Goal: Task Accomplishment & Management: Manage account settings

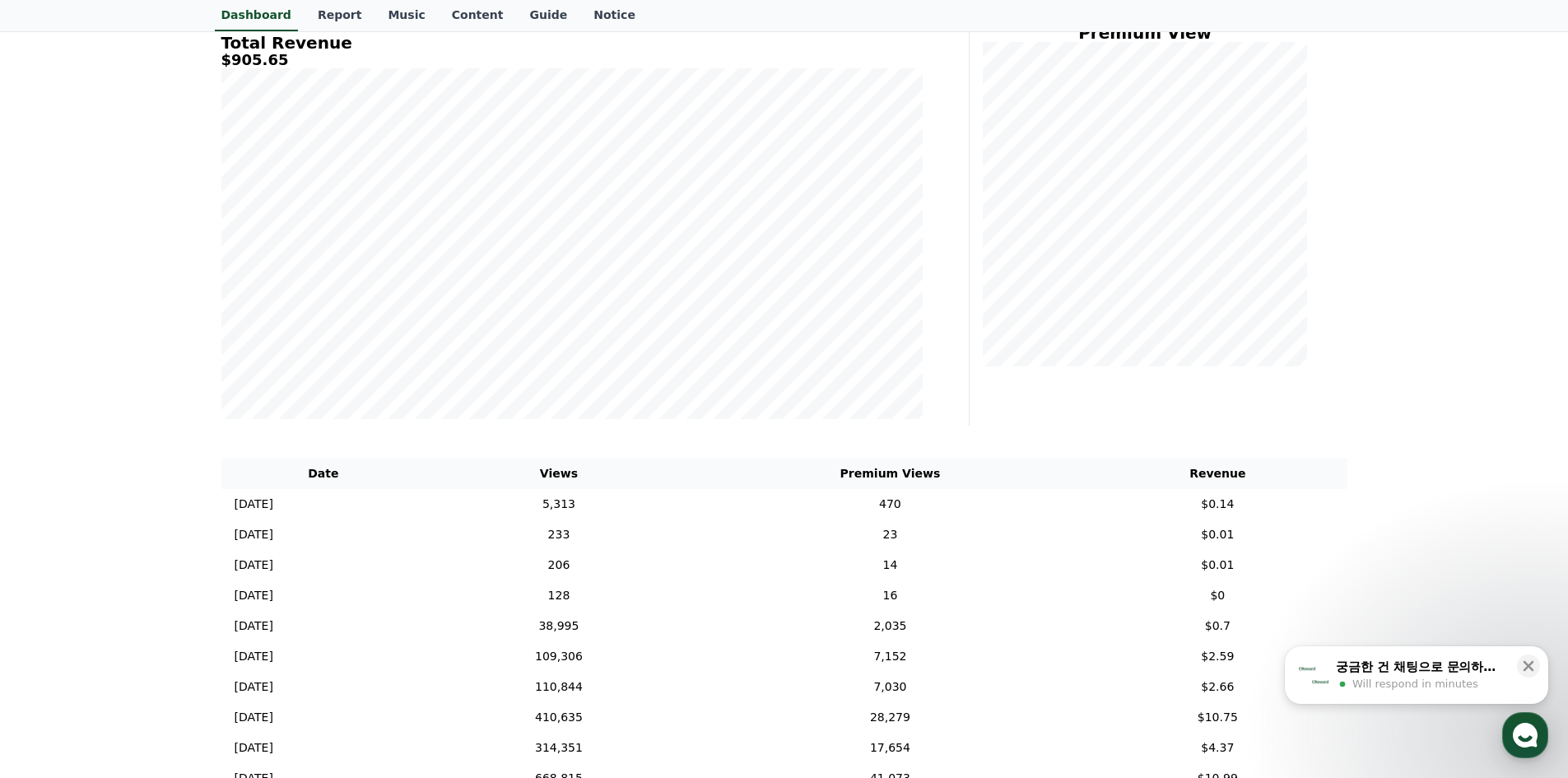
scroll to position [247, 0]
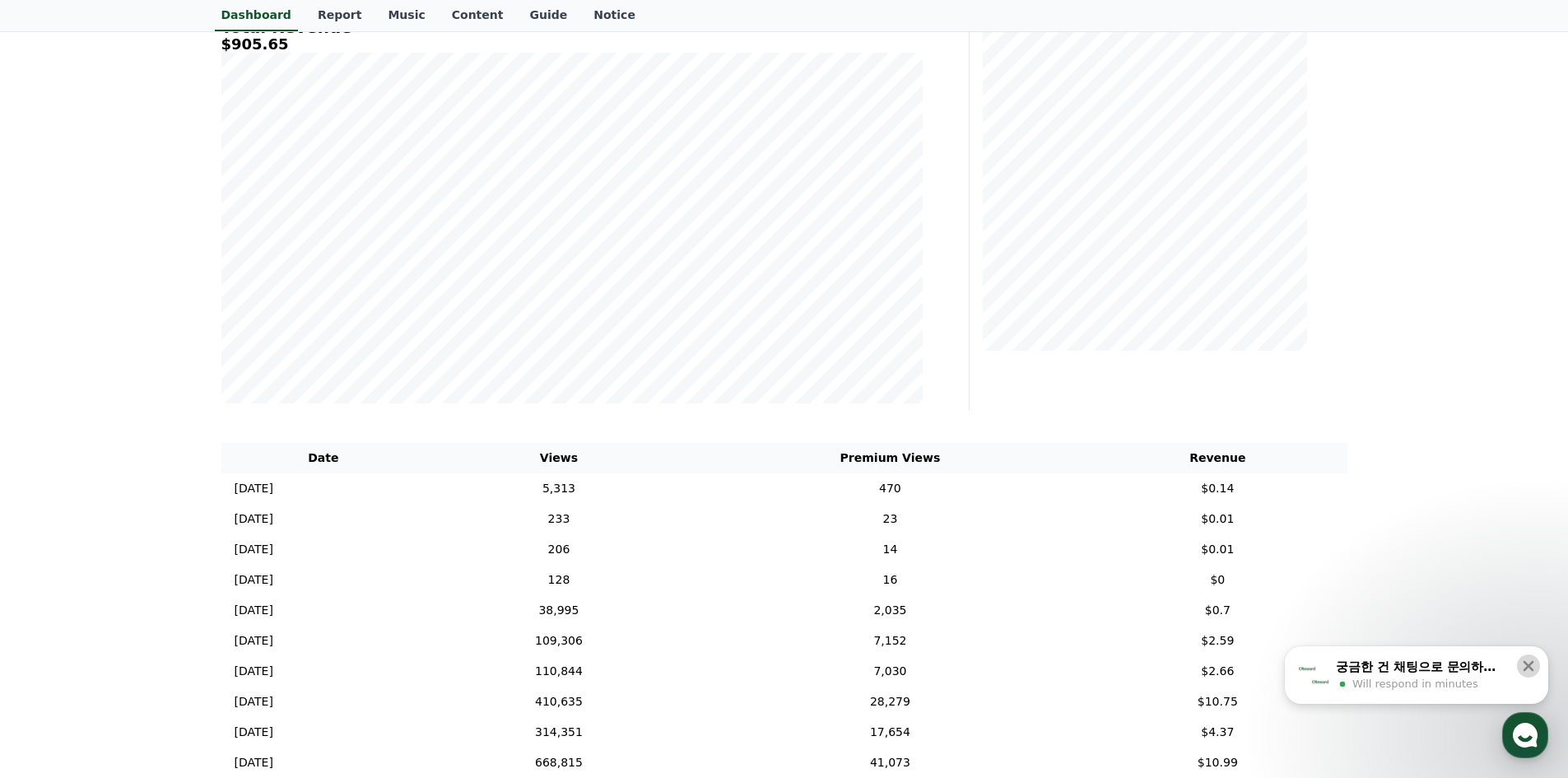
click at [1529, 660] on icon at bounding box center [1528, 666] width 17 height 17
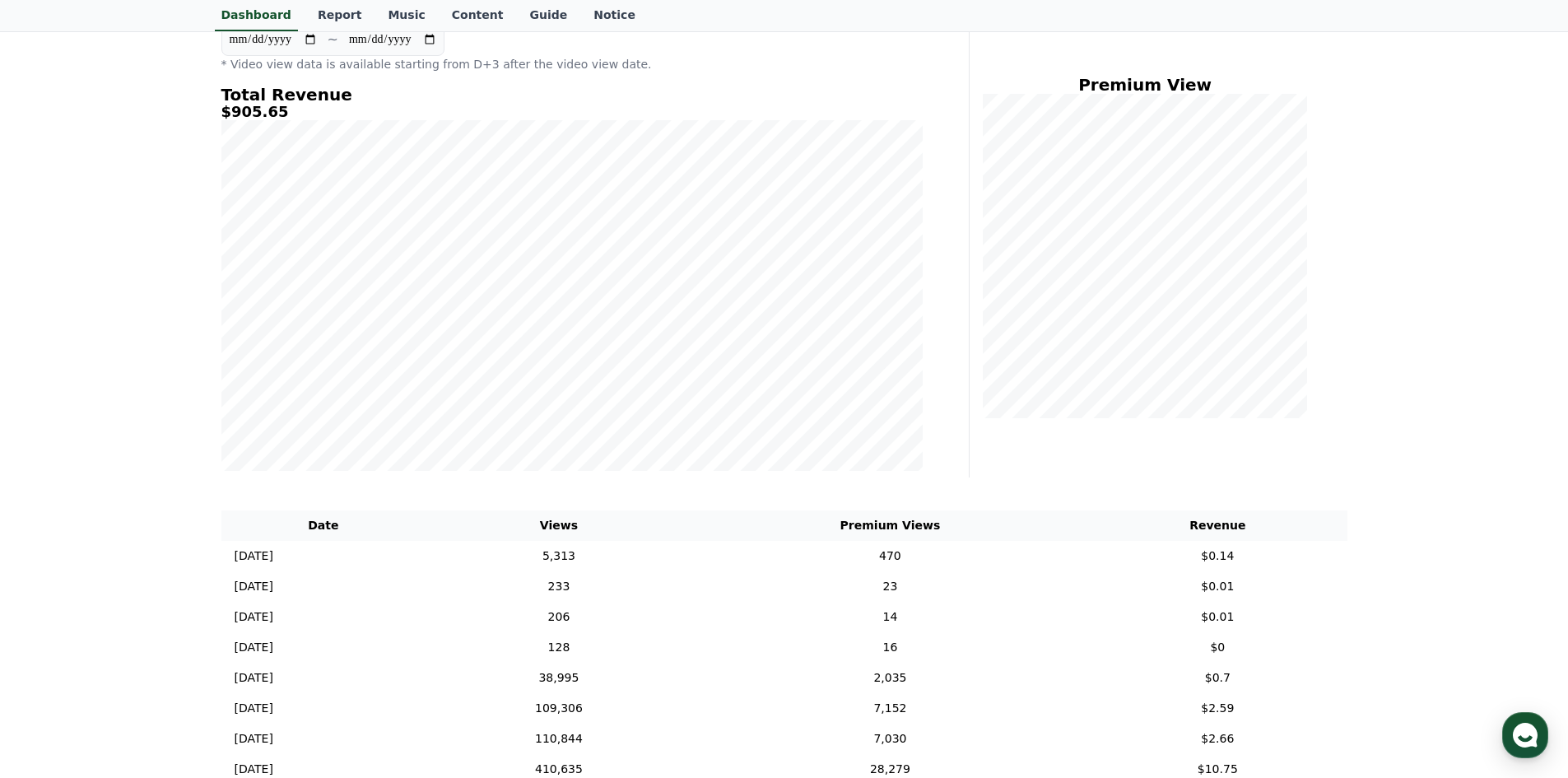
scroll to position [0, 0]
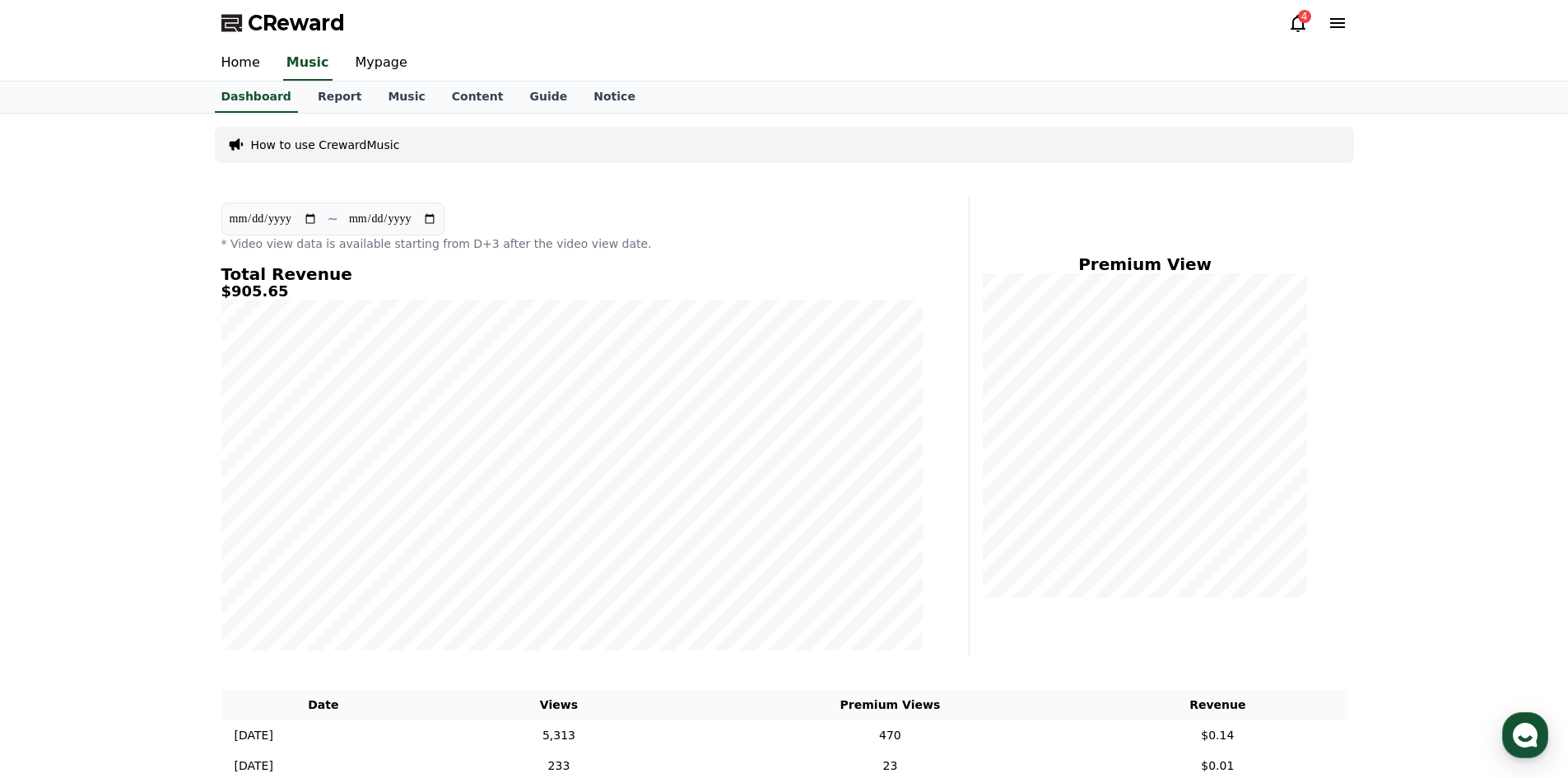
click at [1288, 27] on icon at bounding box center [1298, 23] width 20 height 20
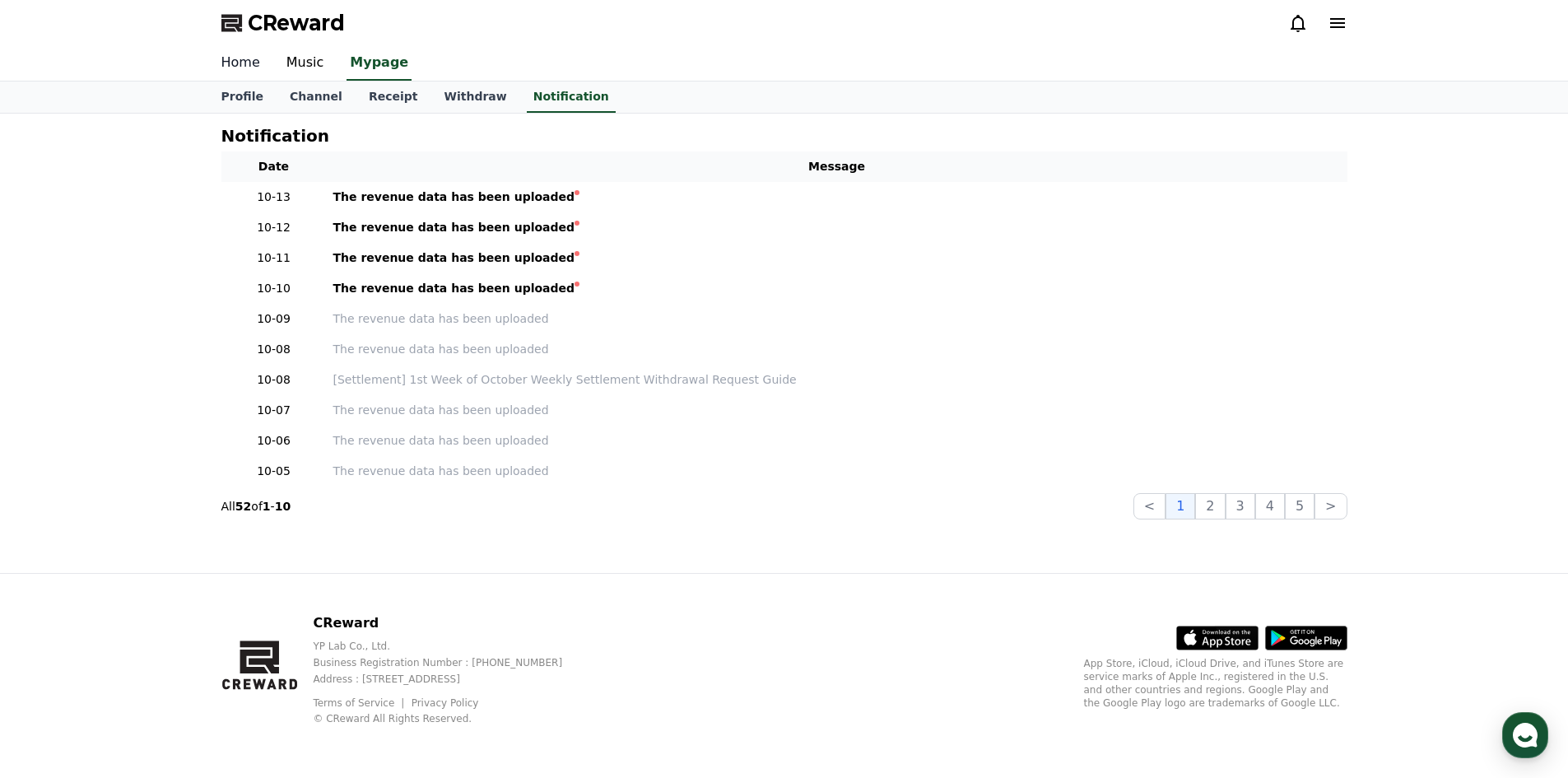
click at [241, 57] on link "Home" at bounding box center [241, 63] width 65 height 35
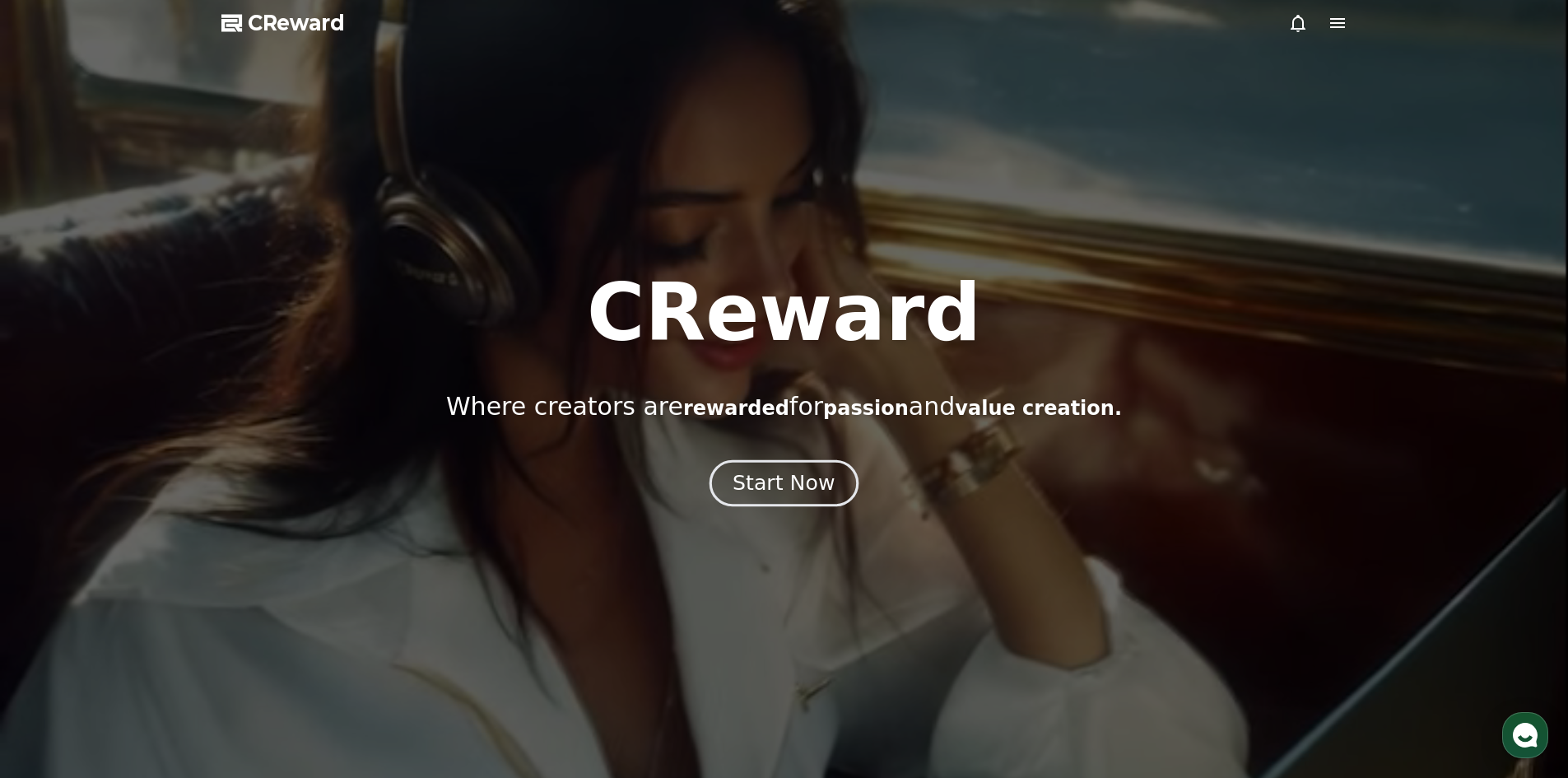
click at [807, 487] on div "Start Now" at bounding box center [784, 483] width 102 height 28
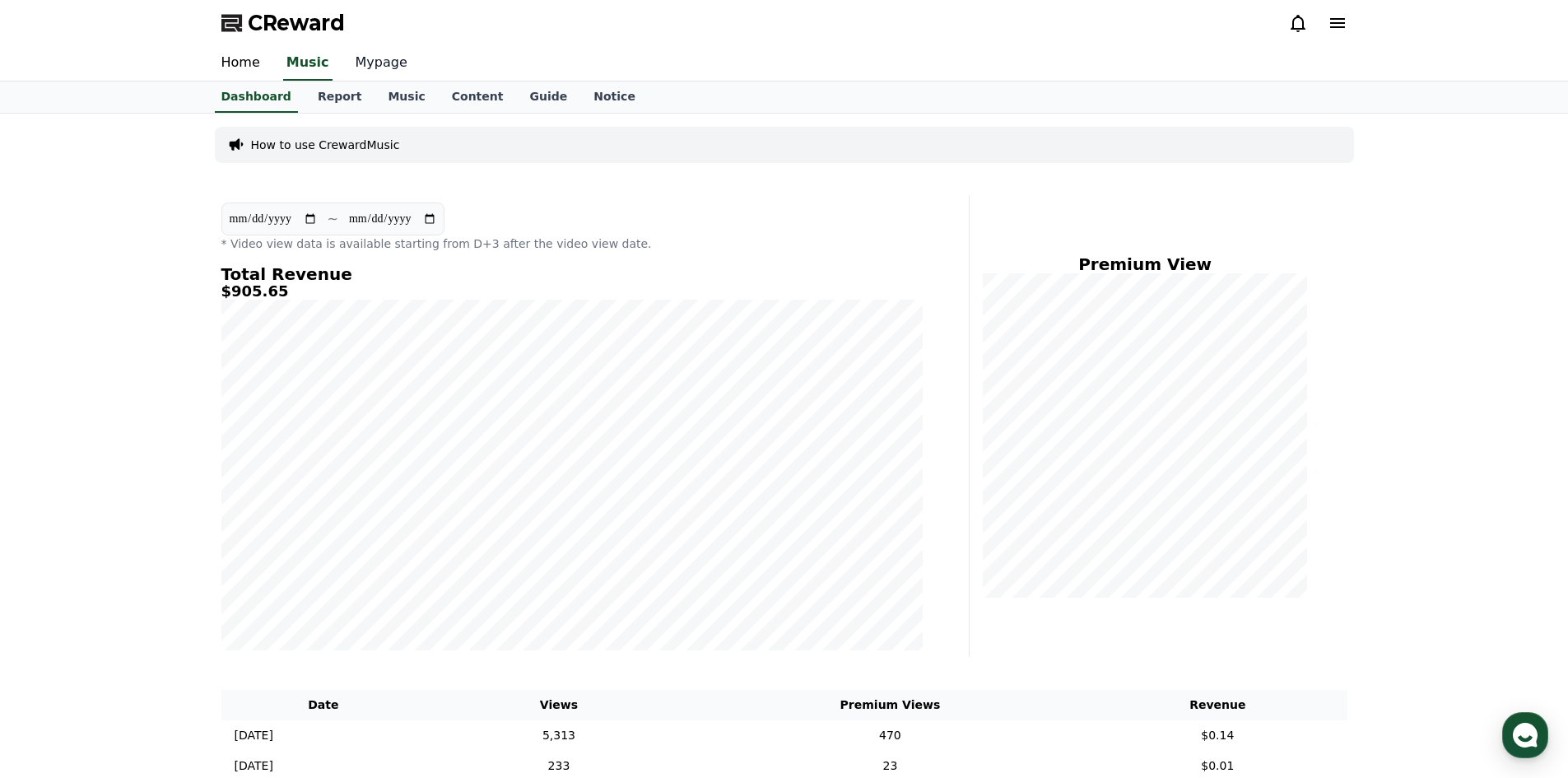
click at [374, 55] on link "Mypage" at bounding box center [381, 63] width 78 height 35
select select "**********"
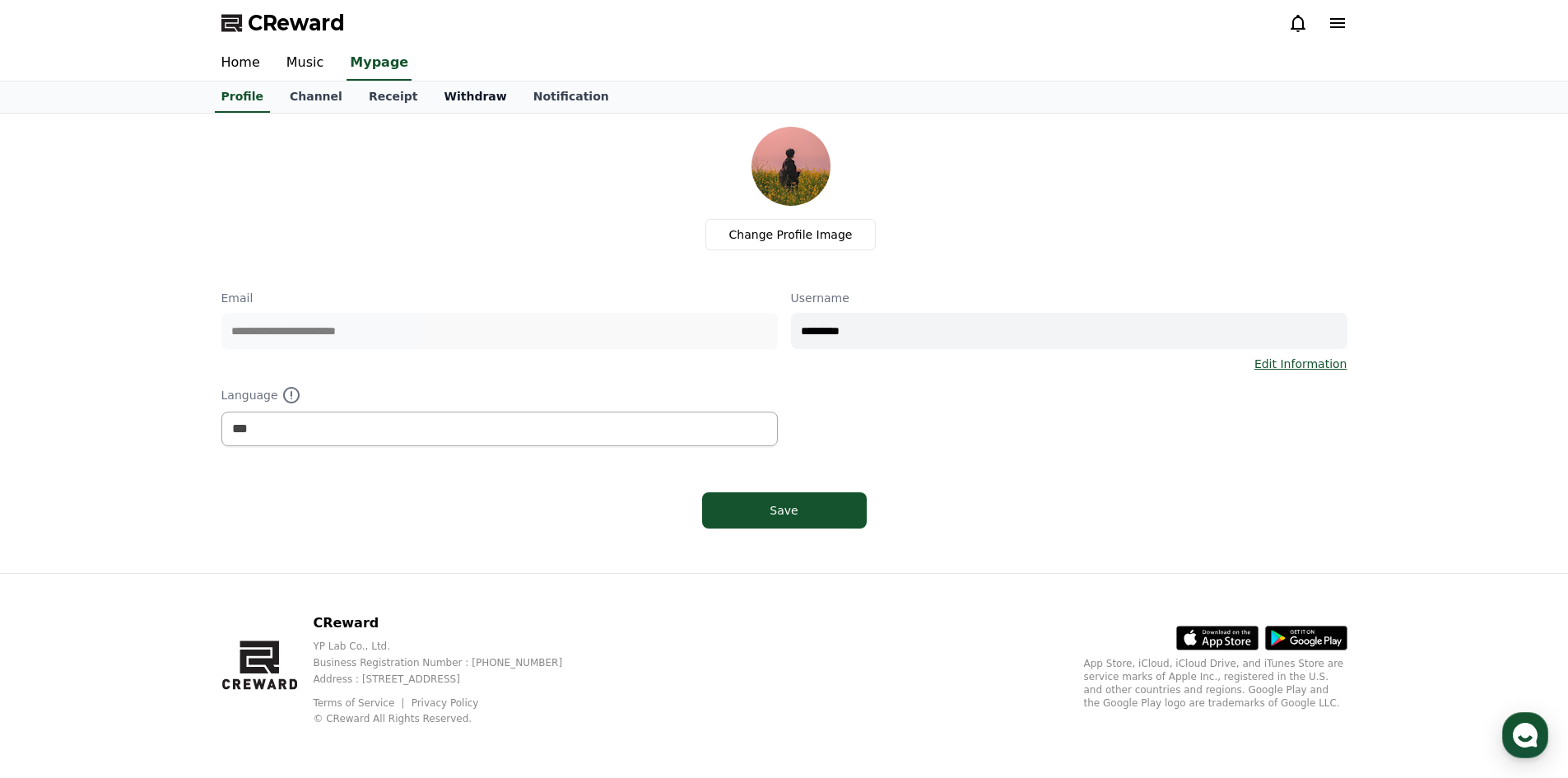
click at [458, 103] on link "Withdraw" at bounding box center [475, 97] width 89 height 32
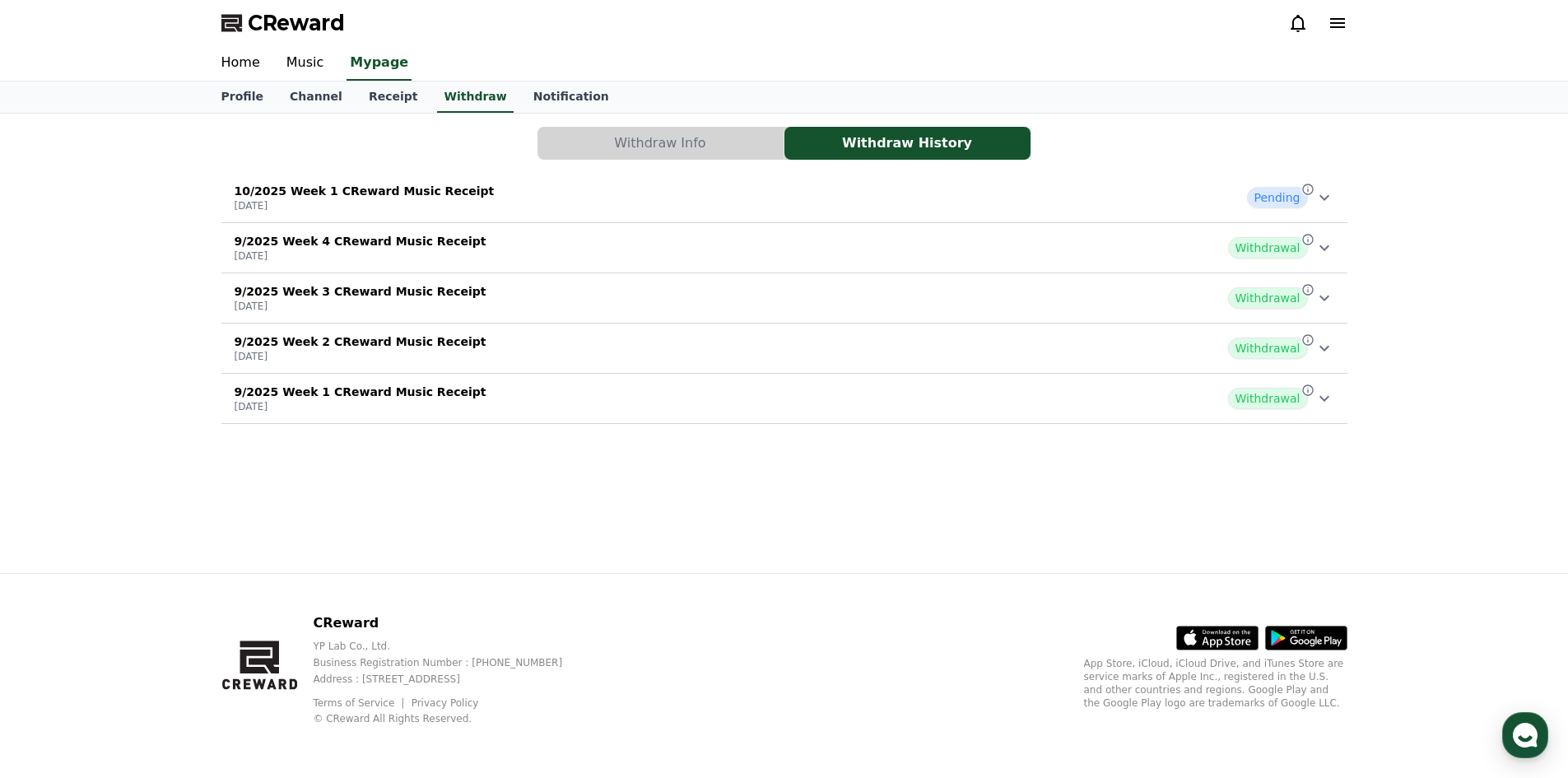
click at [545, 191] on div "10/2025 Week 1 CReward Music Receipt [DATE] Pending" at bounding box center [784, 197] width 1126 height 43
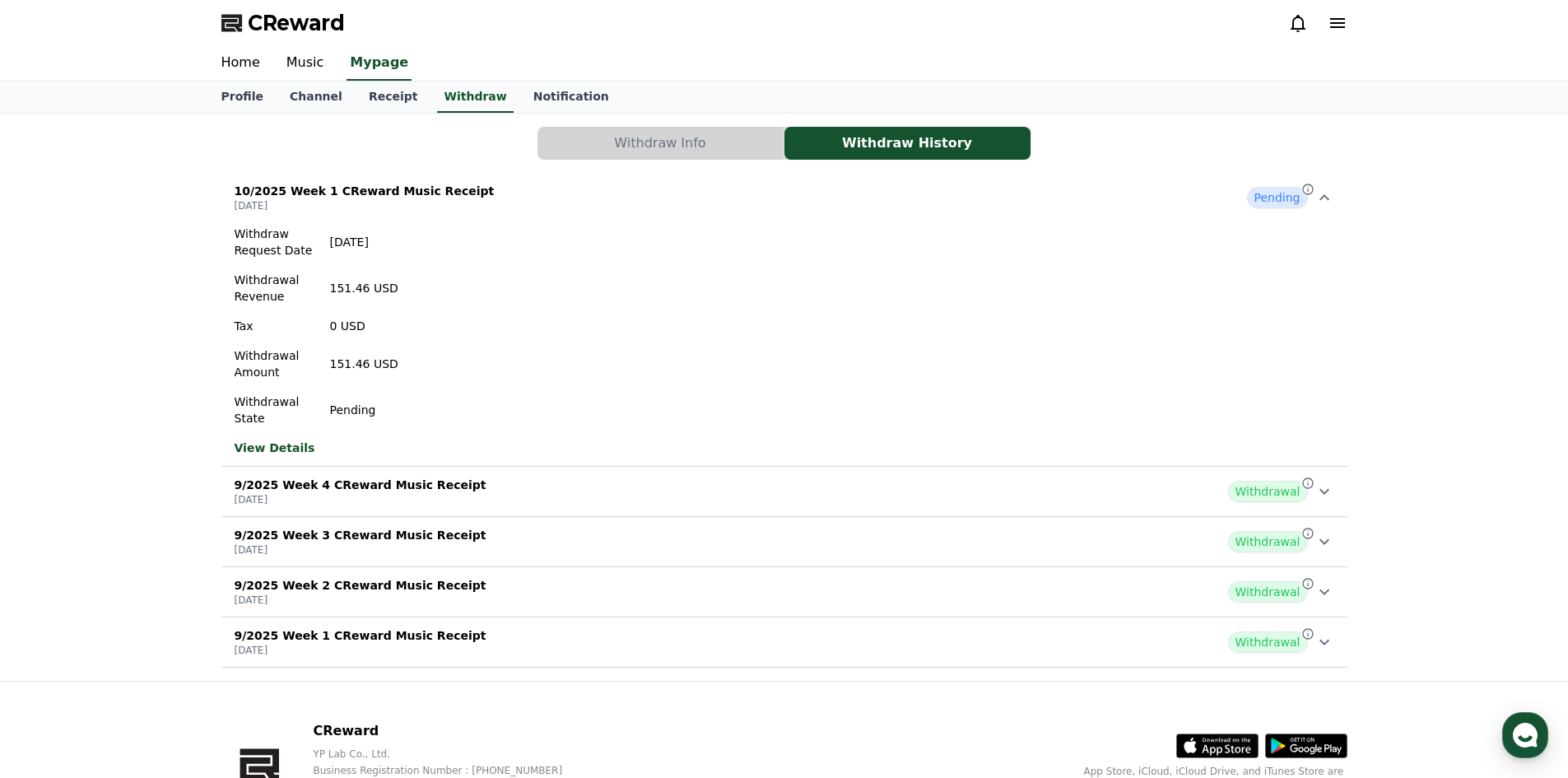
click at [545, 191] on div "10/2025 Week 1 CReward Music Receipt [DATE] Pending" at bounding box center [784, 197] width 1126 height 43
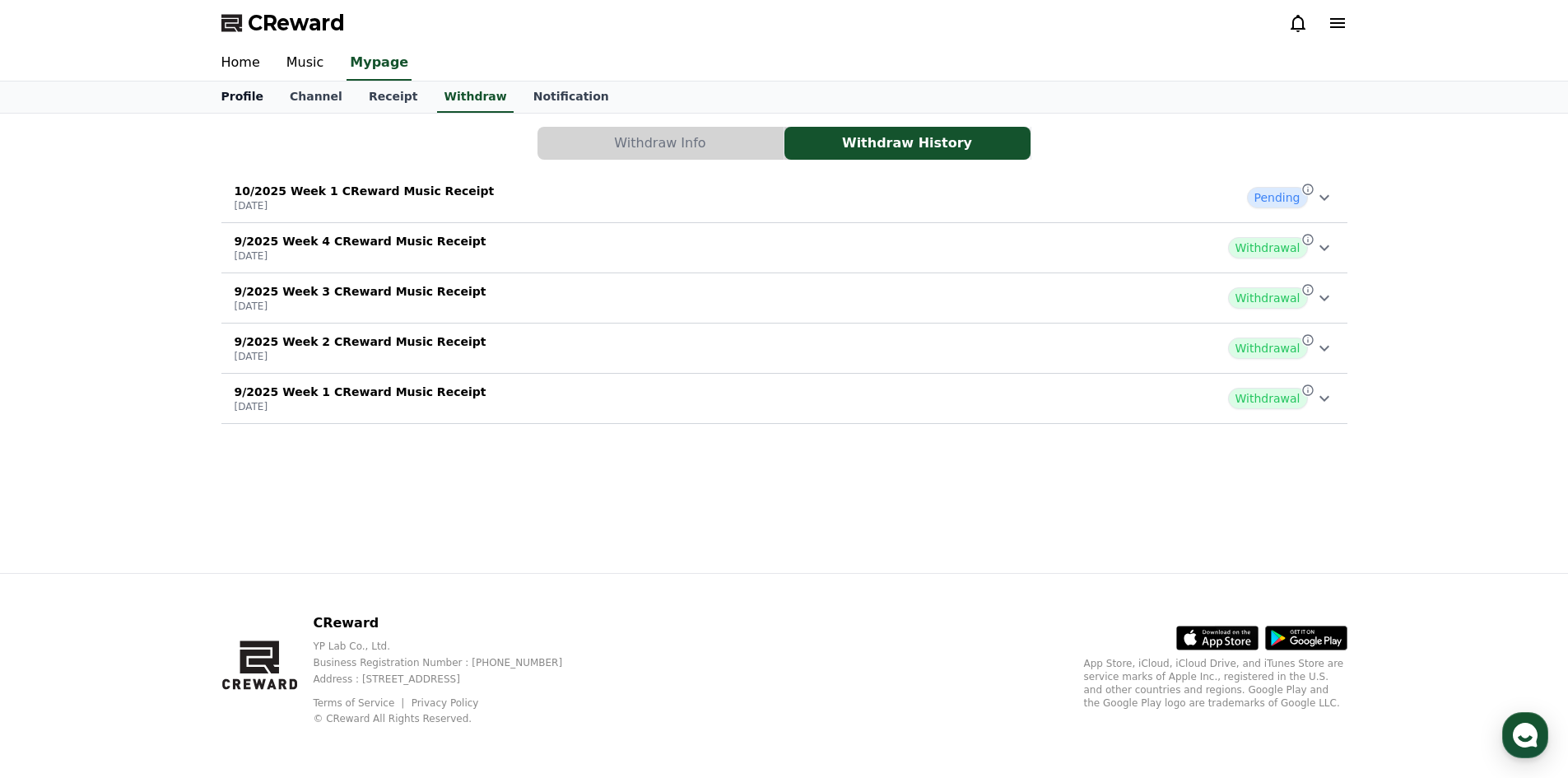
click at [220, 97] on link "Profile" at bounding box center [242, 97] width 68 height 32
select select "**********"
